Goal: Task Accomplishment & Management: Use online tool/utility

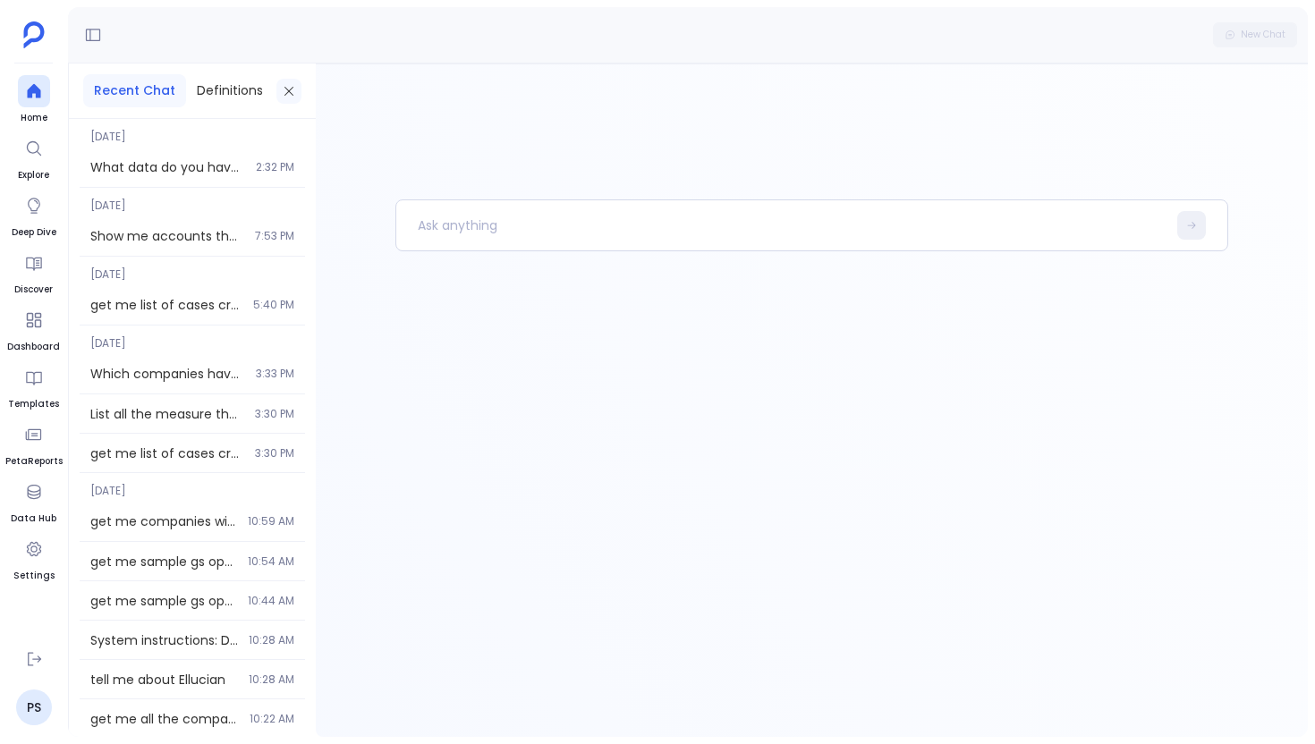
click at [289, 88] on icon at bounding box center [289, 91] width 14 height 14
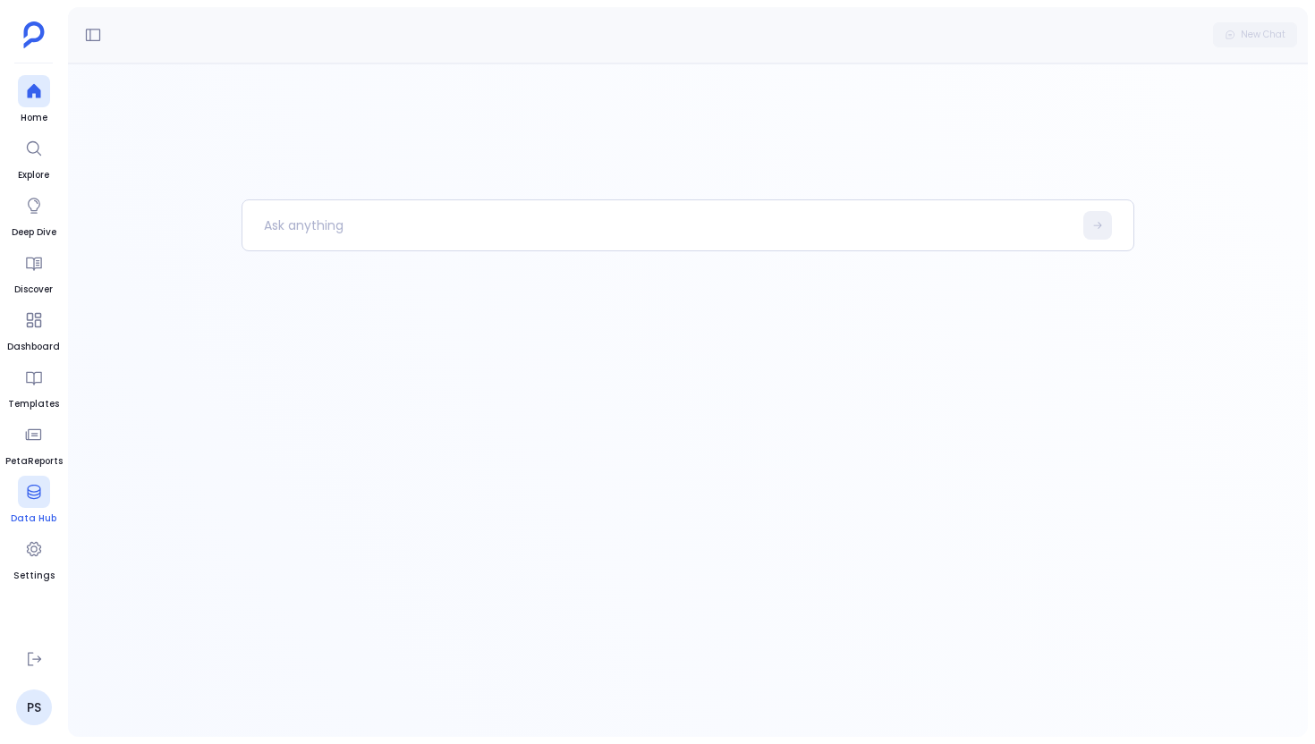
click at [38, 505] on div at bounding box center [34, 492] width 32 height 32
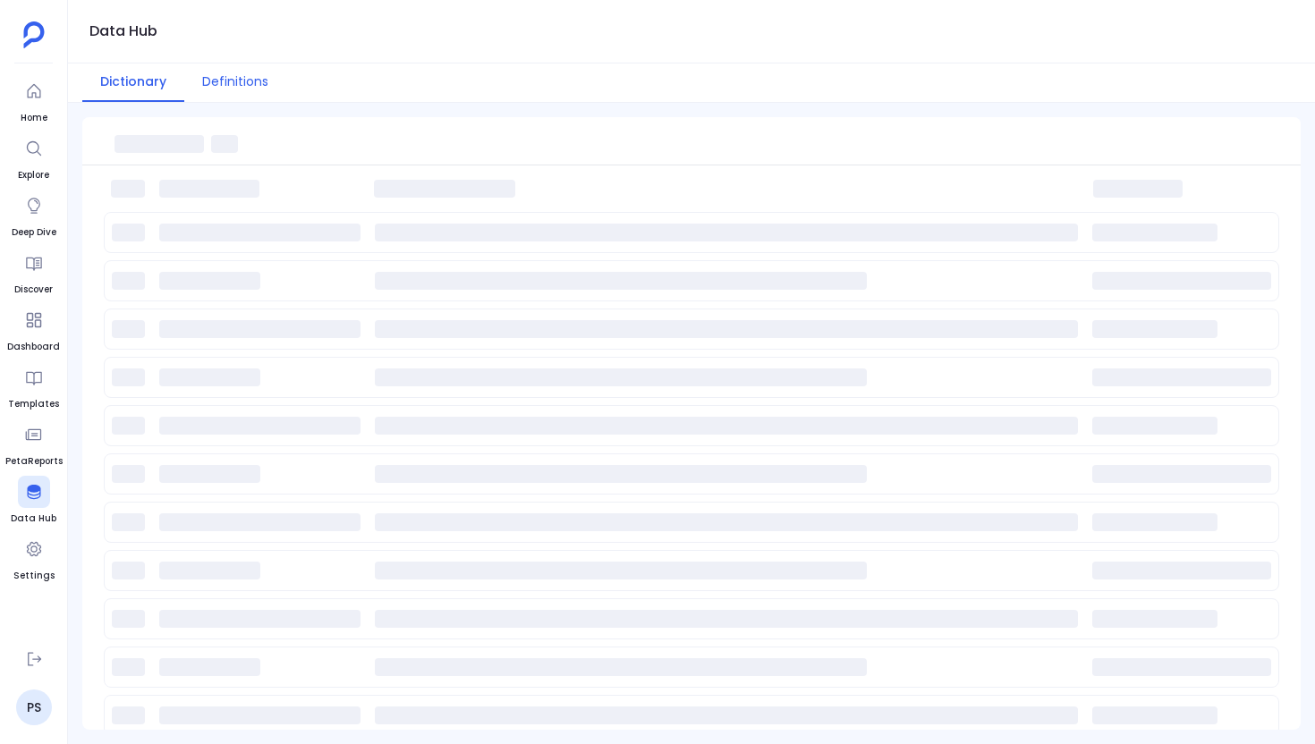
click at [224, 85] on button "Definitions" at bounding box center [235, 83] width 102 height 38
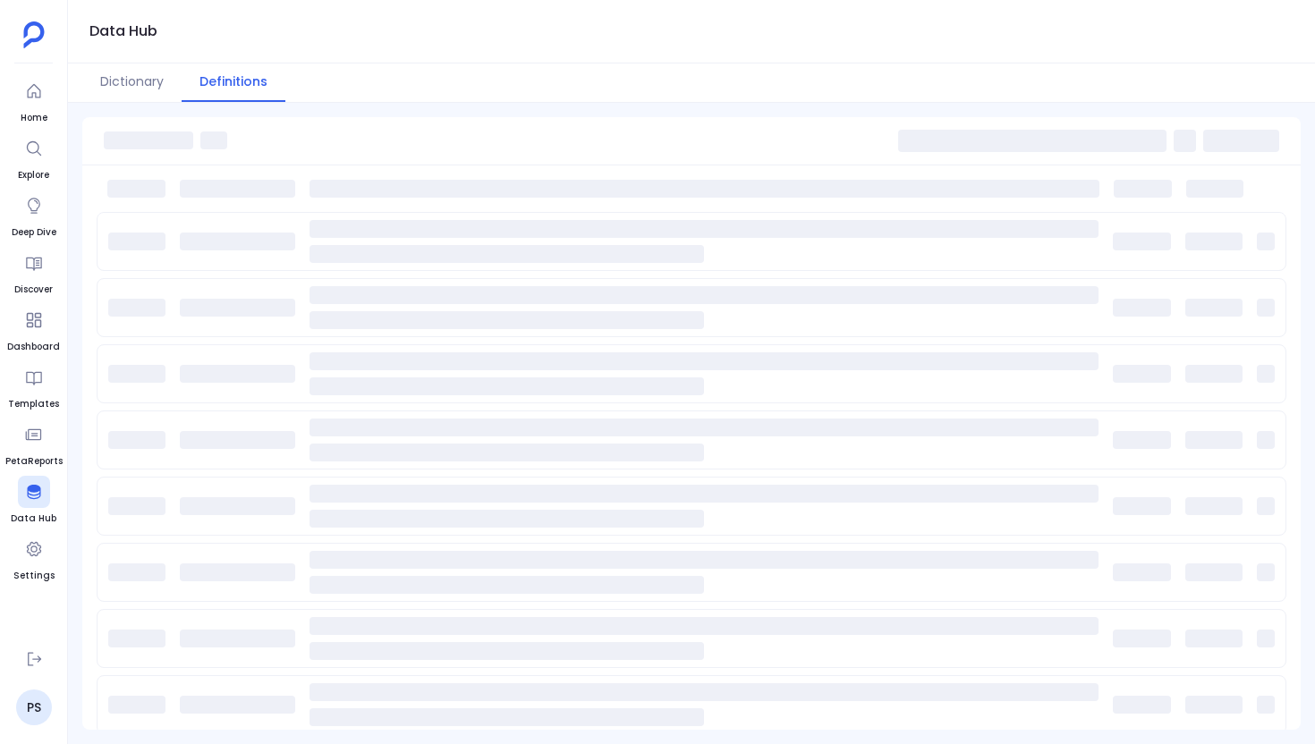
click at [224, 85] on button "Definitions" at bounding box center [234, 83] width 104 height 38
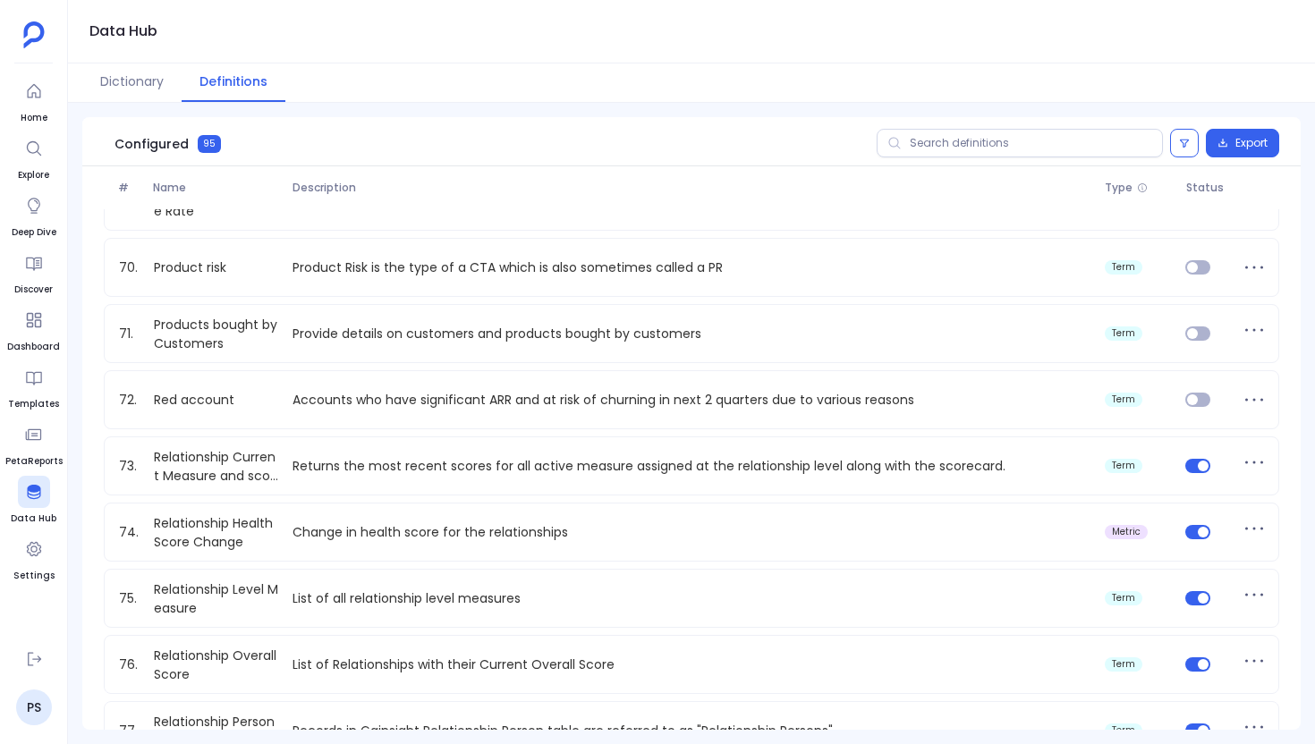
scroll to position [4588, 0]
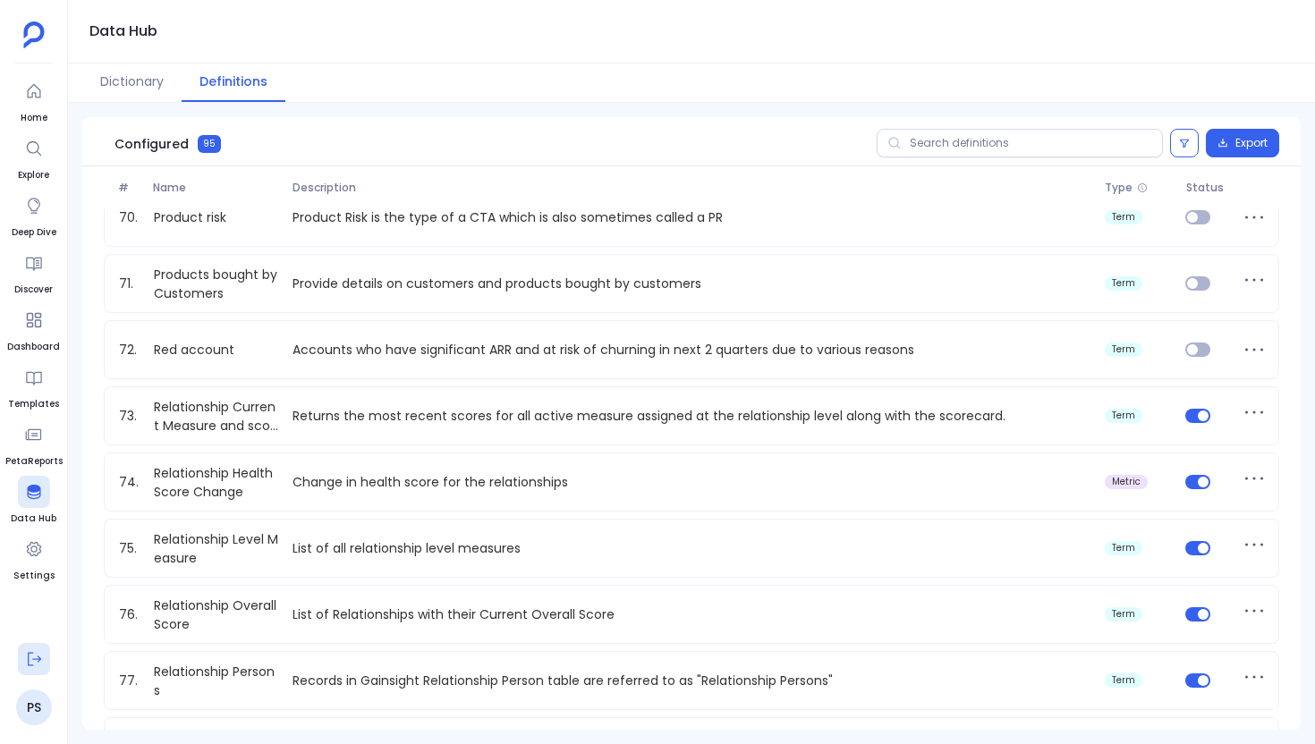
click at [38, 653] on icon at bounding box center [34, 659] width 18 height 18
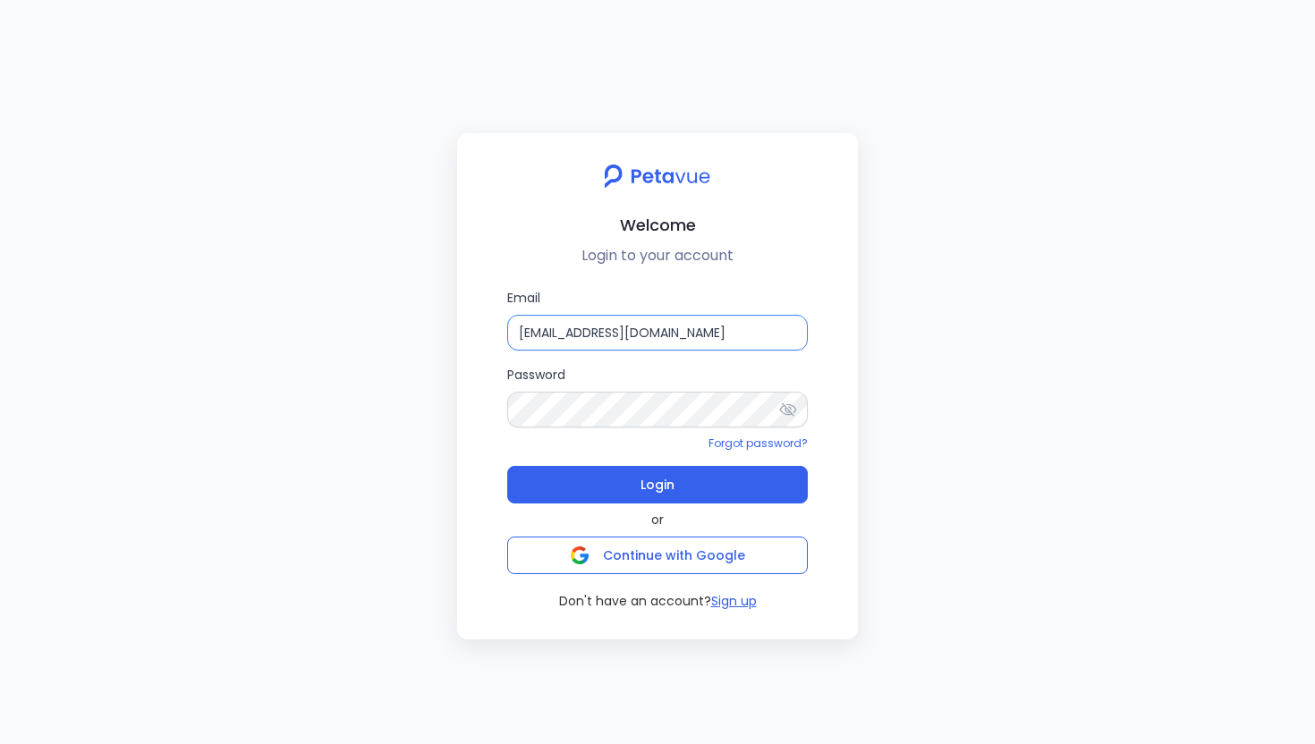
click at [690, 329] on input "[EMAIL_ADDRESS][DOMAIN_NAME]" at bounding box center [657, 333] width 301 height 36
click at [779, 335] on input "[EMAIL_ADDRESS][DOMAIN_NAME]" at bounding box center [657, 333] width 301 height 36
click at [781, 330] on input "[EMAIL_ADDRESS][DOMAIN_NAME]" at bounding box center [657, 333] width 301 height 36
type input "[EMAIL_ADDRESS][DOMAIN_NAME]"
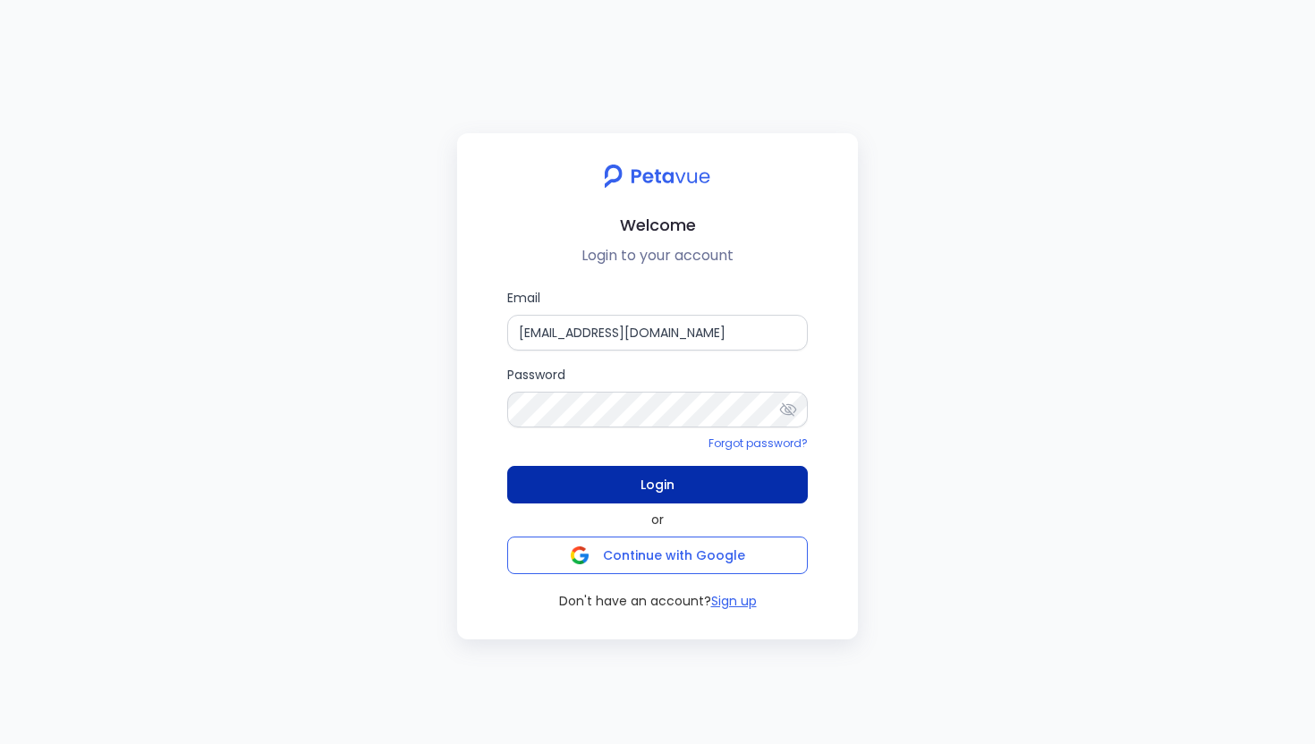
click at [777, 489] on button "Login" at bounding box center [657, 485] width 301 height 38
